Goal: Understand process/instructions: Learn how to perform a task or action

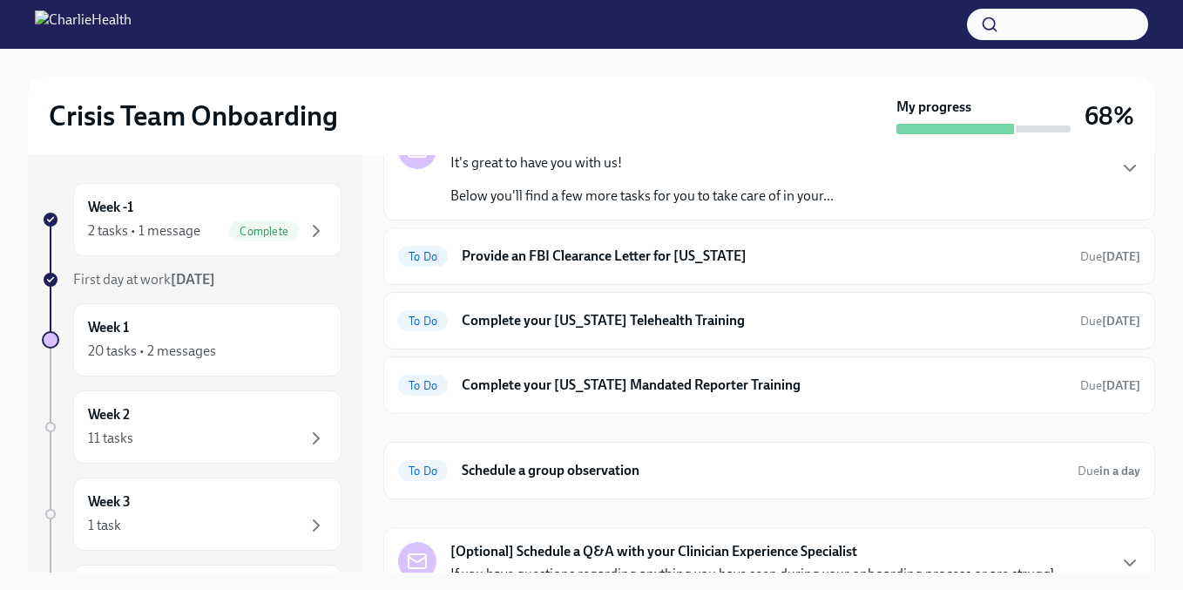
scroll to position [168, 0]
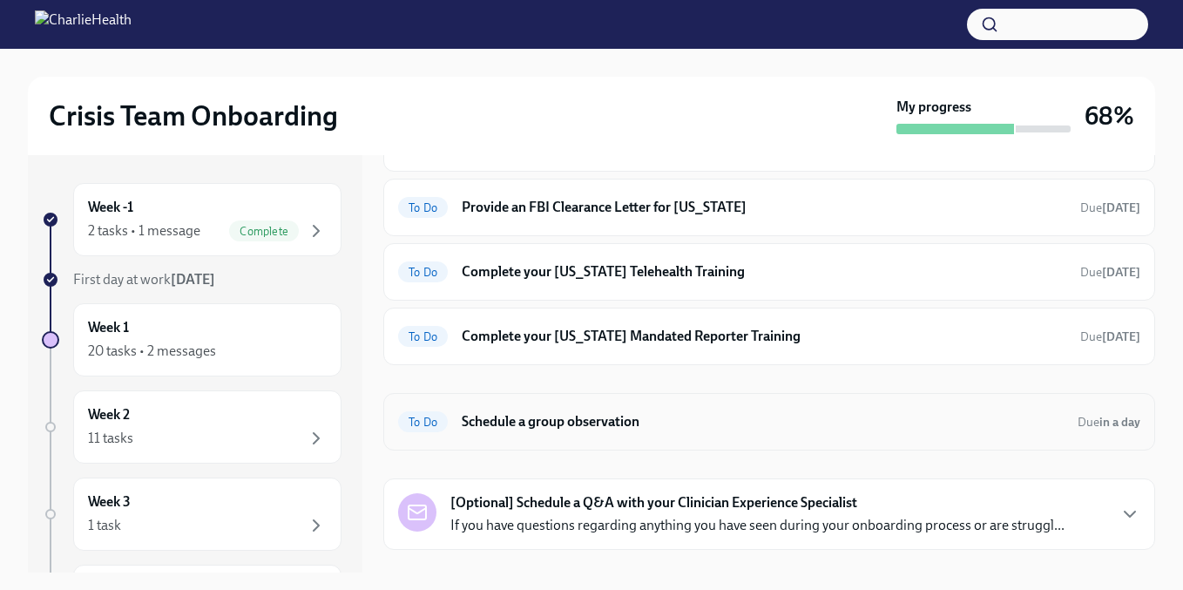
click at [632, 419] on h6 "Schedule a group observation" at bounding box center [763, 421] width 602 height 19
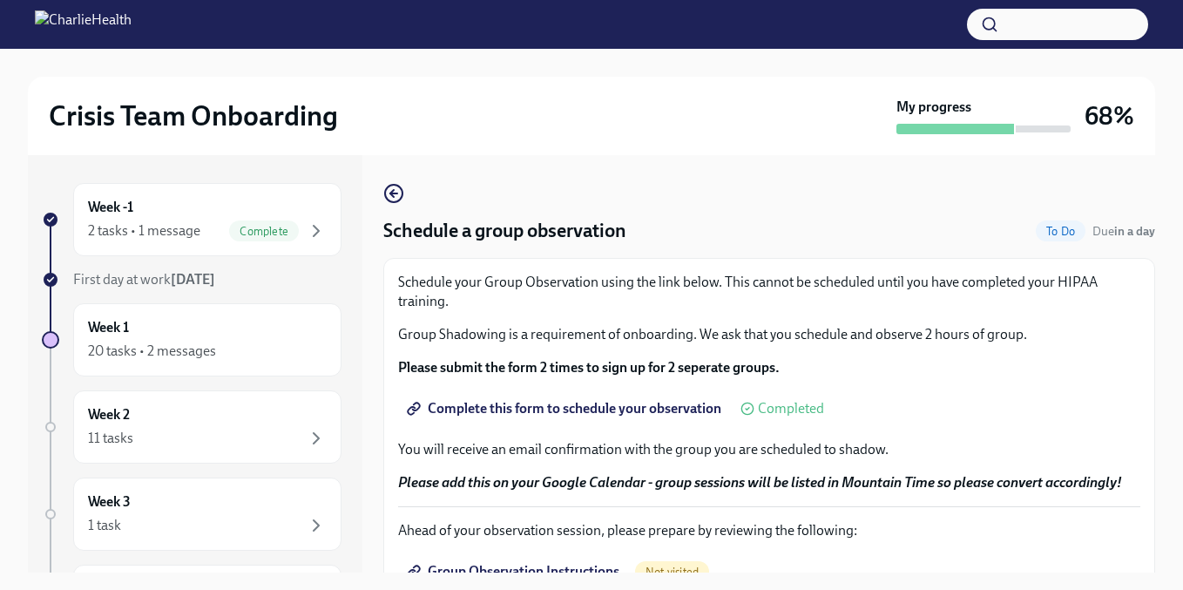
scroll to position [46, 0]
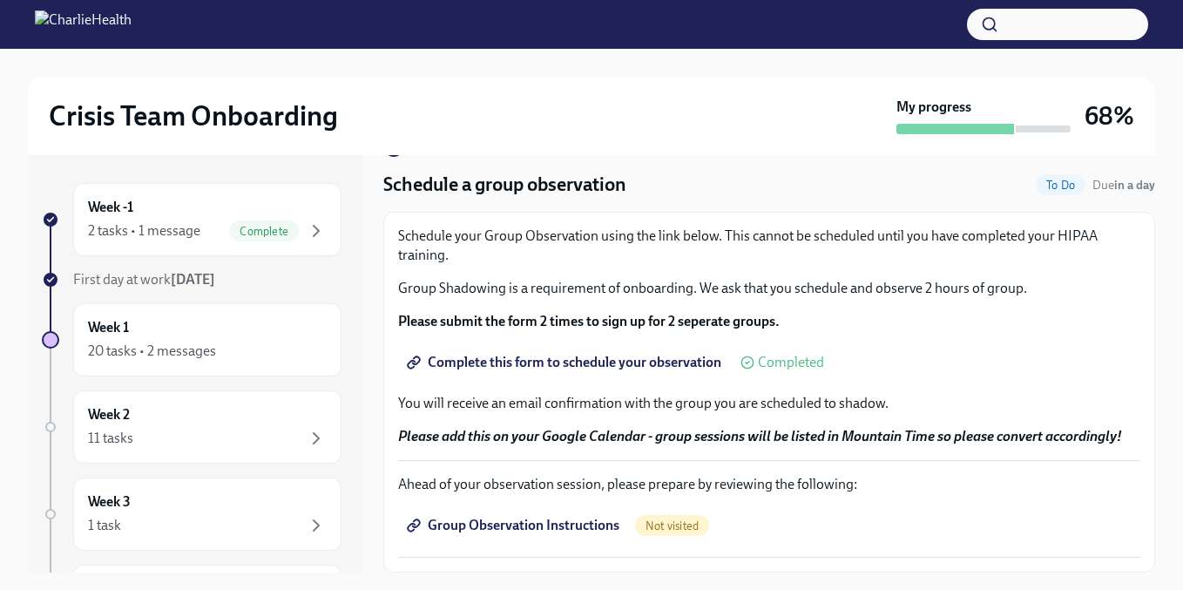
click at [671, 362] on span "Complete this form to schedule your observation" at bounding box center [565, 362] width 311 height 17
click at [568, 527] on span "Group Observation Instructions" at bounding box center [514, 525] width 209 height 17
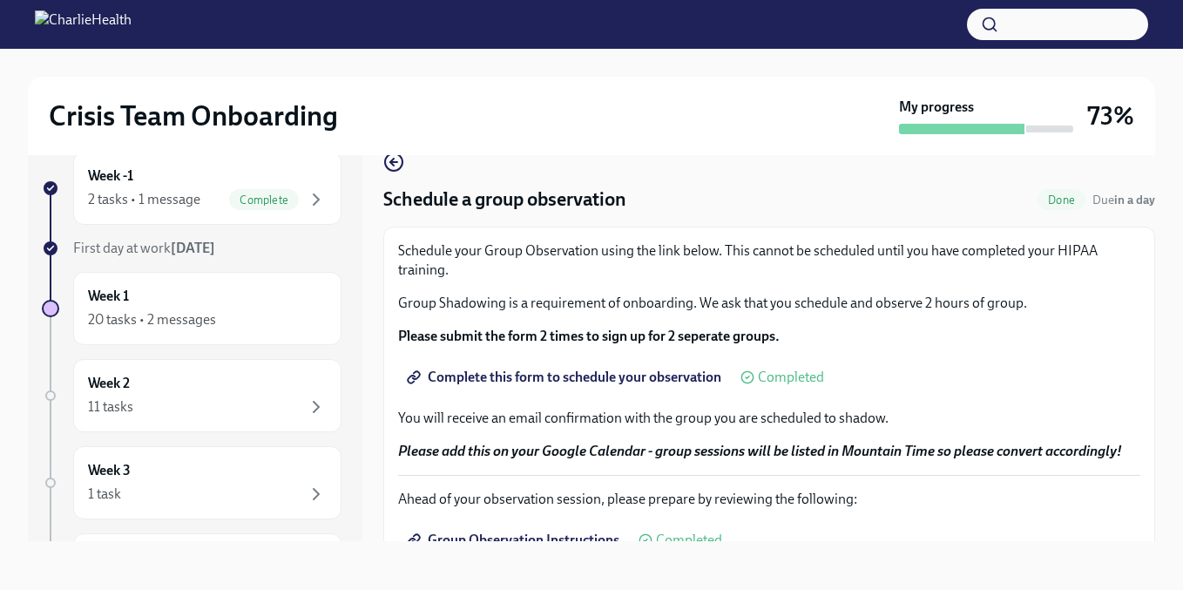
scroll to position [0, 0]
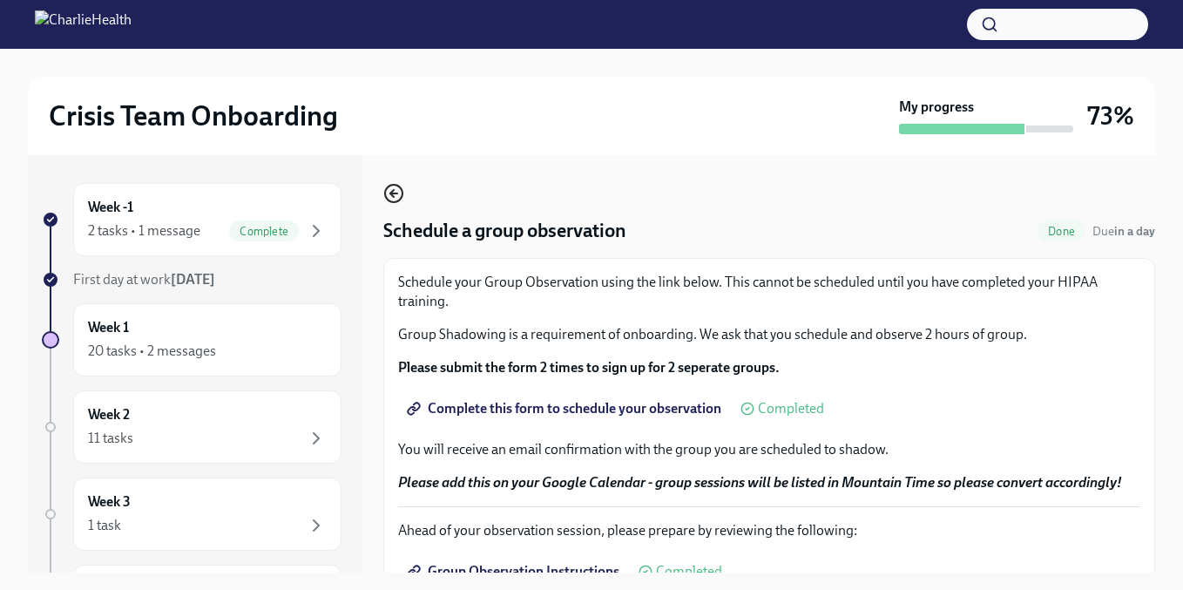
click at [397, 190] on icon "button" at bounding box center [393, 193] width 21 height 21
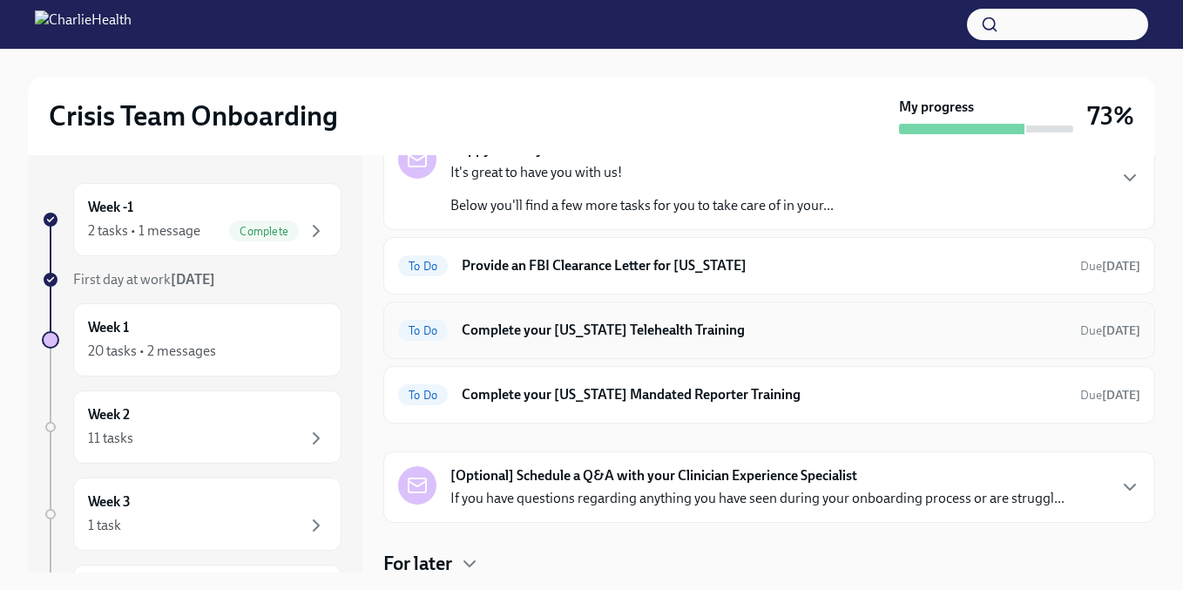
scroll to position [168, 0]
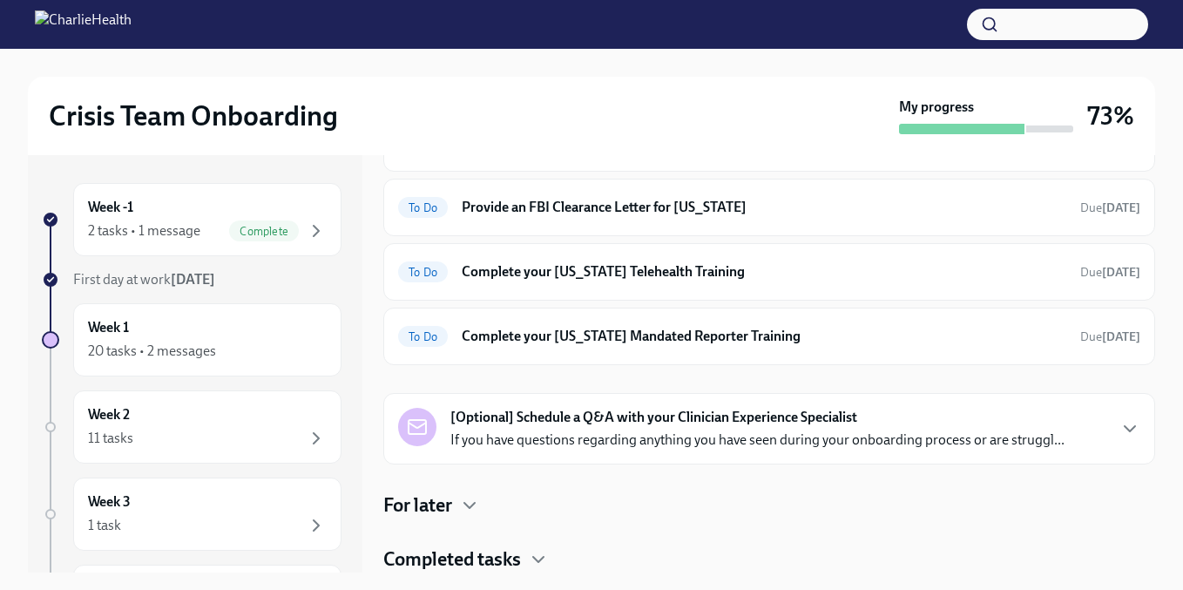
click at [436, 506] on h4 "For later" at bounding box center [417, 505] width 69 height 26
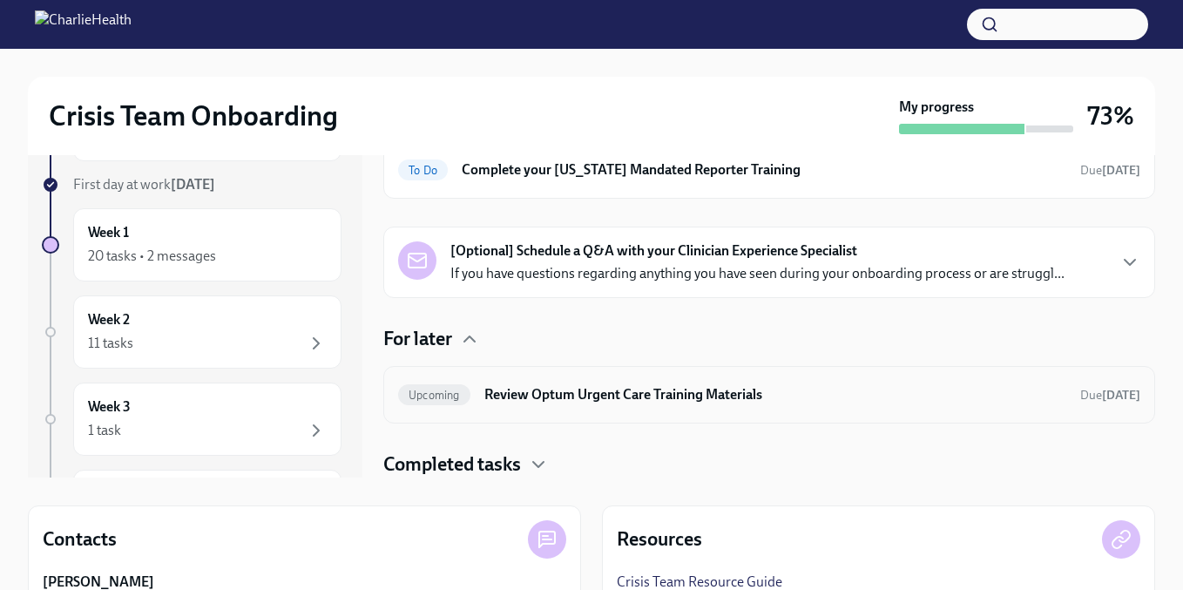
scroll to position [100, 0]
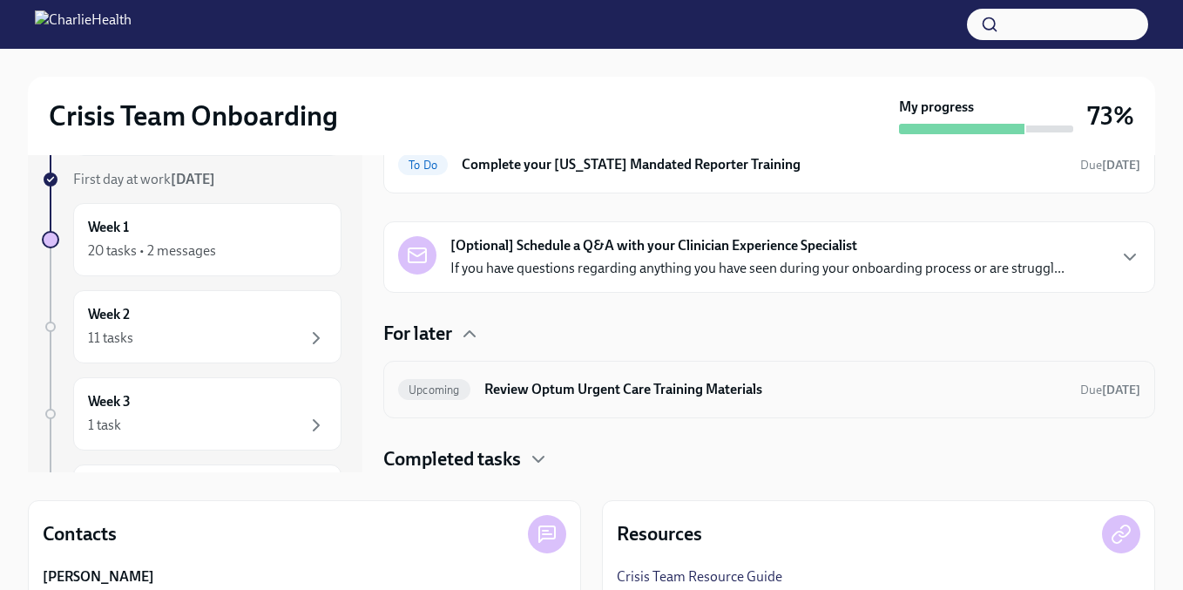
click at [676, 394] on h6 "Review Optum Urgent Care Training Materials" at bounding box center [775, 389] width 582 height 19
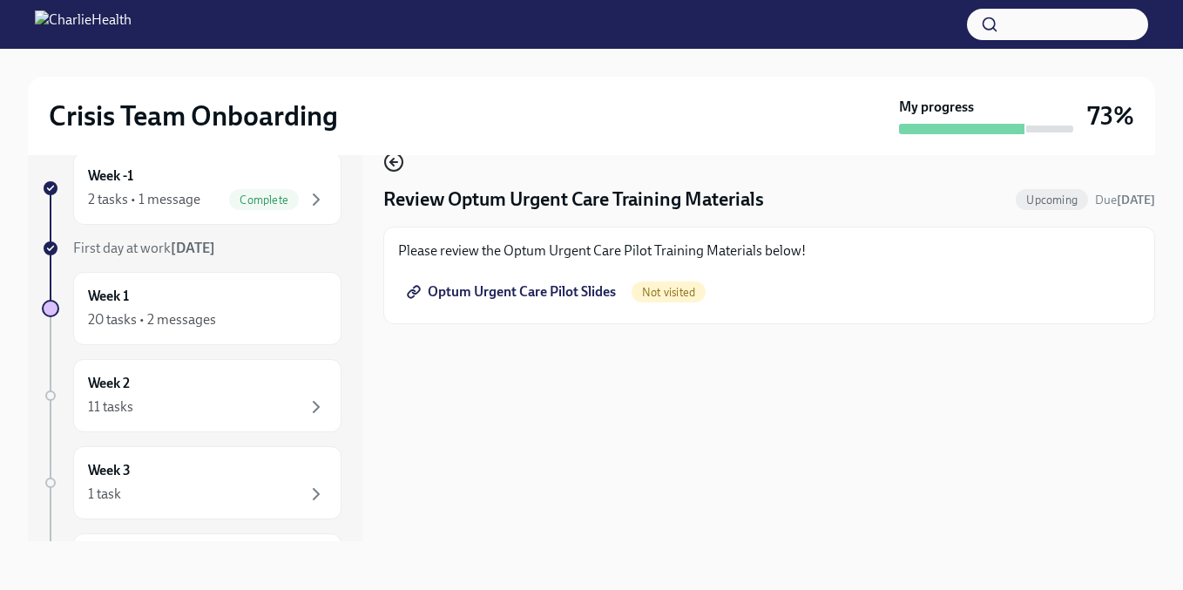
click at [395, 169] on icon "button" at bounding box center [393, 162] width 21 height 21
